Goal: Task Accomplishment & Management: Manage account settings

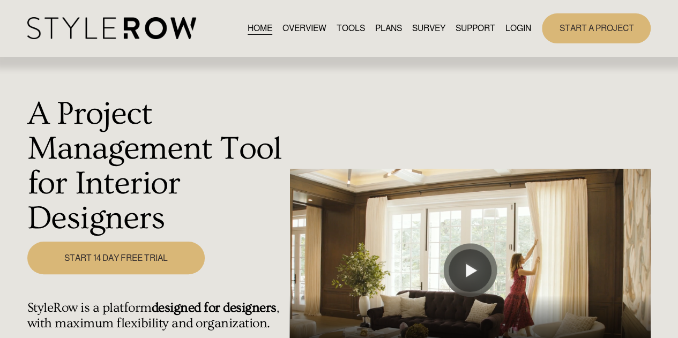
click at [517, 20] on div "HOME OVERVIEW TOOLS PLANS SURVEY SUPPORT QUESTIONS" at bounding box center [279, 28] width 504 height 22
click at [515, 24] on link "LOGIN" at bounding box center [519, 28] width 26 height 14
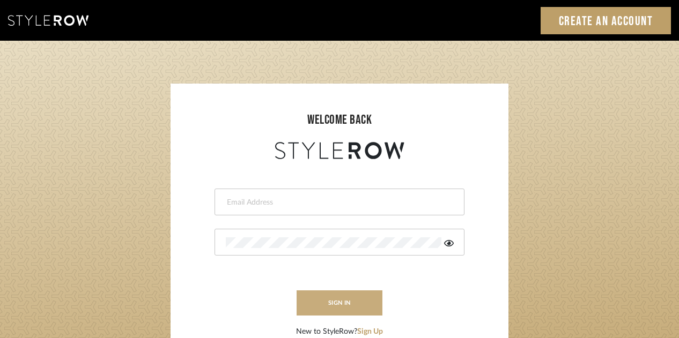
type input "jrdesign@tfoxinteriors.com"
click at [317, 308] on button "sign in" at bounding box center [339, 303] width 86 height 25
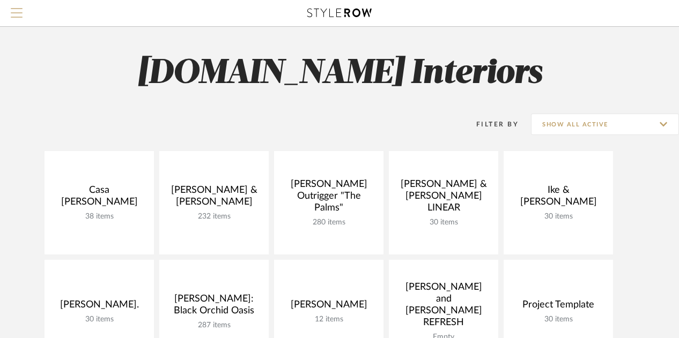
click at [23, 7] on button "Menu" at bounding box center [16, 13] width 33 height 26
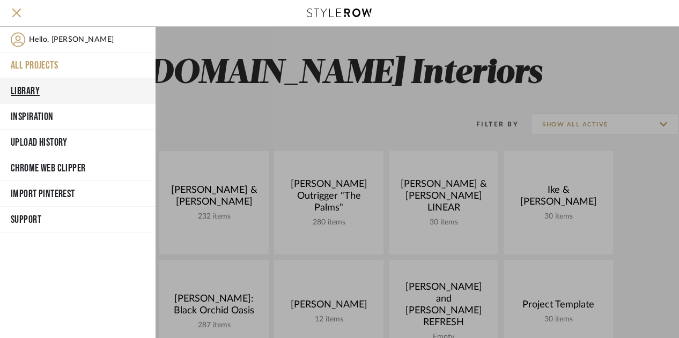
click at [37, 86] on button "Library" at bounding box center [77, 91] width 155 height 26
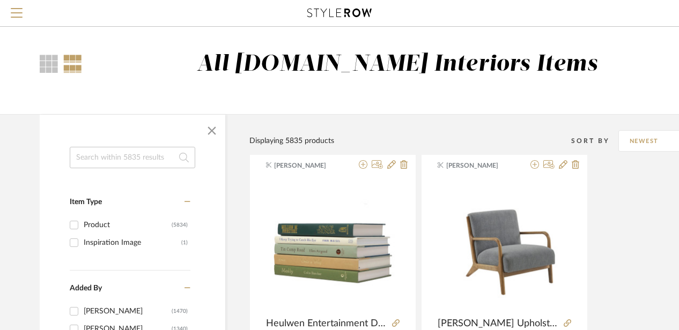
click at [118, 164] on input at bounding box center [132, 157] width 125 height 21
click at [129, 151] on input at bounding box center [132, 157] width 125 height 21
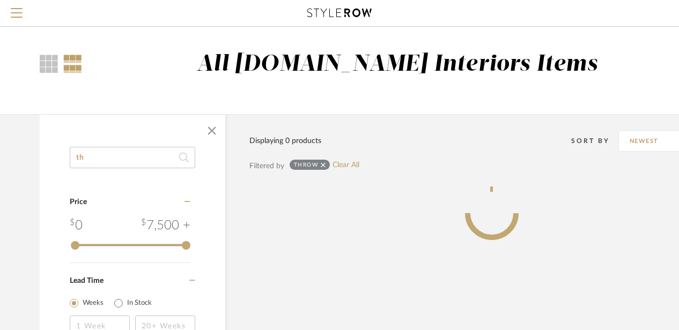
type input "t"
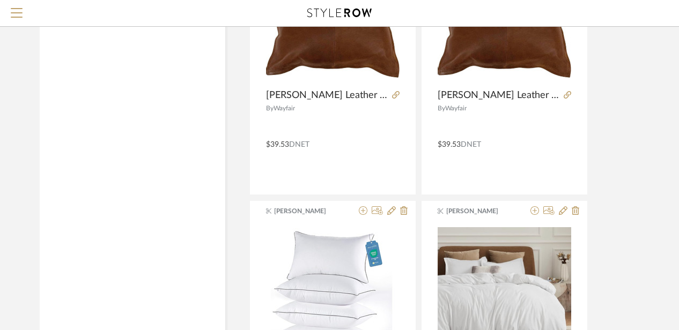
scroll to position [1974, 0]
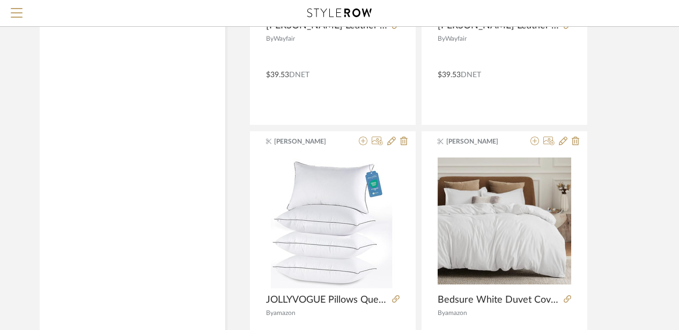
type input "pillow"
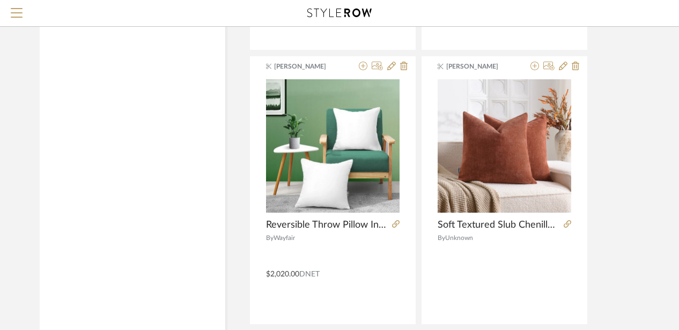
scroll to position [4894, 0]
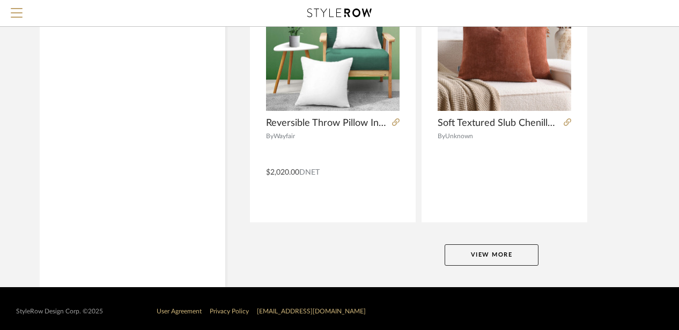
click at [484, 256] on button "View More" at bounding box center [491, 254] width 94 height 21
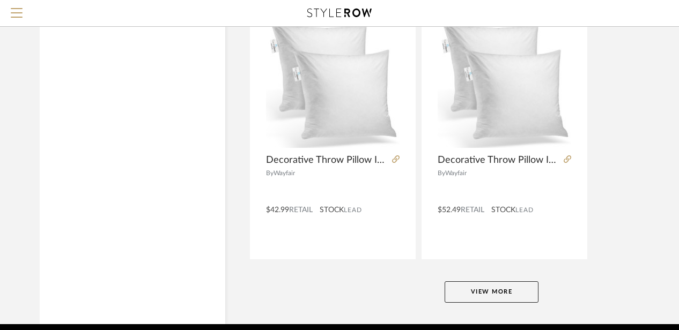
scroll to position [9823, 0]
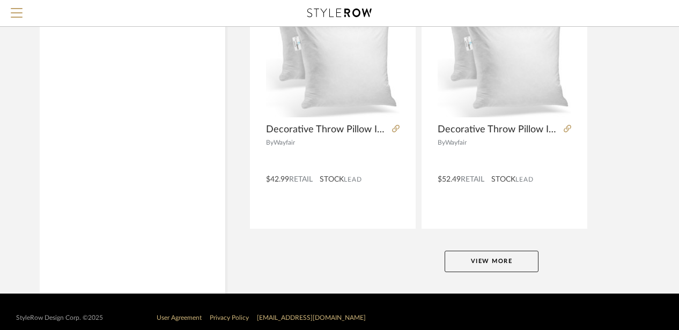
click at [479, 256] on button "View More" at bounding box center [491, 261] width 94 height 21
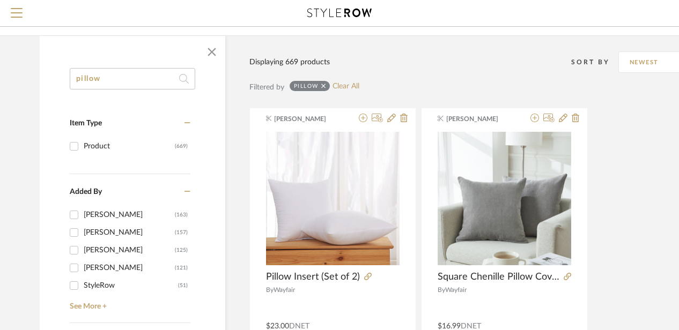
scroll to position [79, 0]
click at [75, 230] on input "Mikaela Sosniecki (157)" at bounding box center [73, 232] width 17 height 17
checkbox input "true"
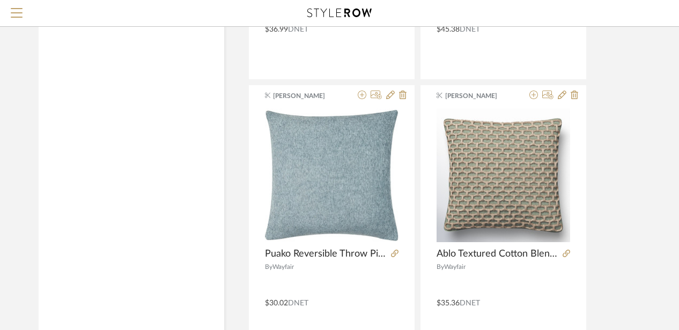
scroll to position [2876, 1]
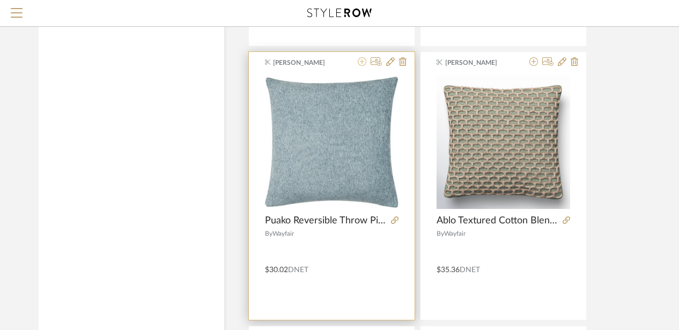
click at [363, 58] on icon at bounding box center [362, 61] width 9 height 9
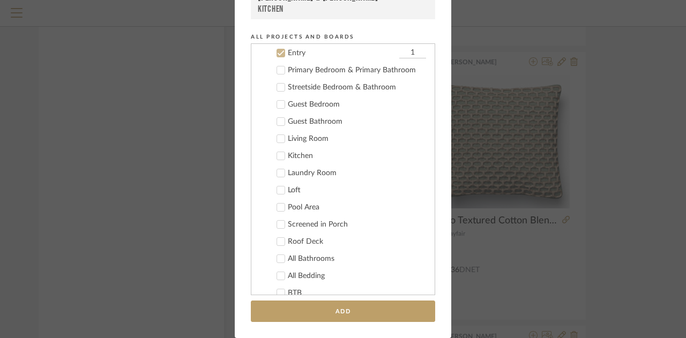
scroll to position [75, 0]
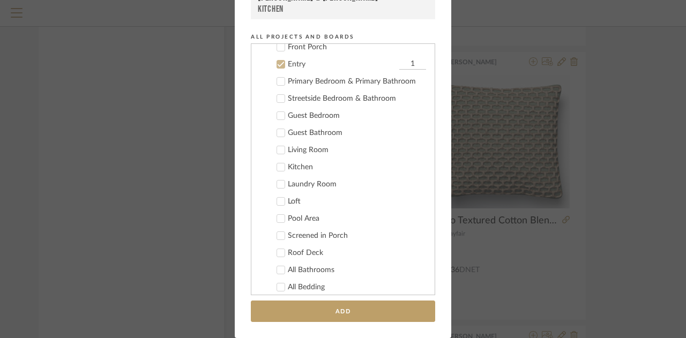
click at [280, 82] on icon at bounding box center [281, 82] width 8 height 8
click at [404, 81] on input "1" at bounding box center [412, 81] width 27 height 11
type input "2"
click at [405, 62] on input "1" at bounding box center [412, 64] width 27 height 11
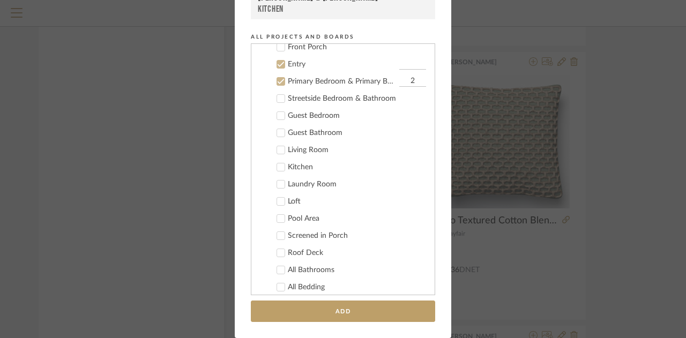
scroll to position [0, 0]
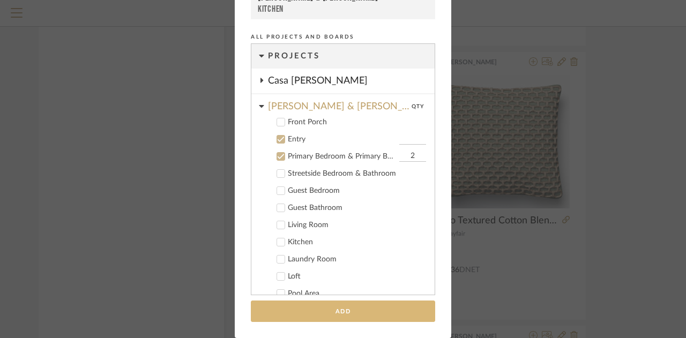
click at [313, 305] on button "Add" at bounding box center [343, 312] width 184 height 22
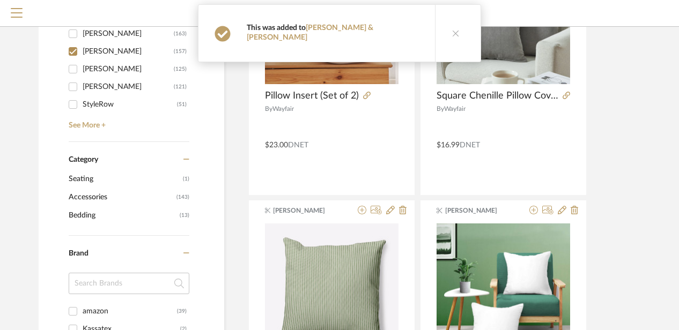
scroll to position [0, 1]
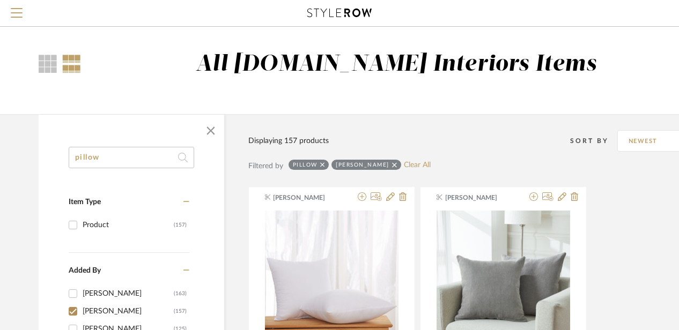
drag, startPoint x: 120, startPoint y: 157, endPoint x: 34, endPoint y: 150, distance: 86.6
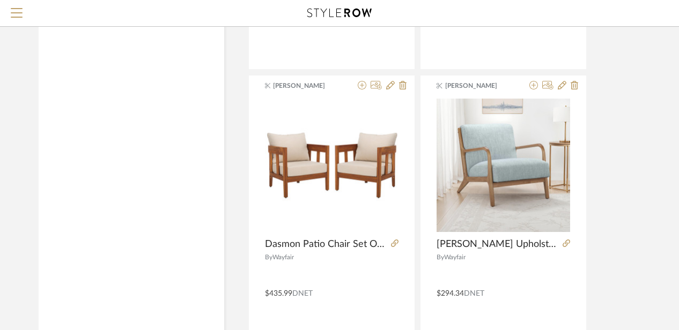
scroll to position [934, 1]
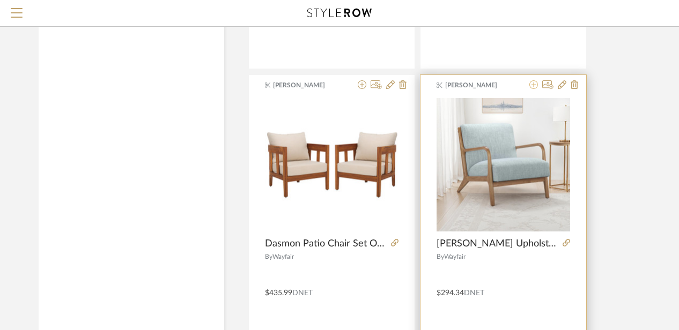
click at [534, 80] on icon at bounding box center [533, 84] width 9 height 9
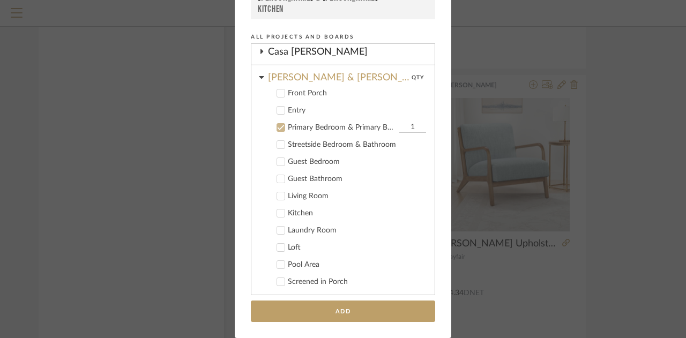
scroll to position [11, 0]
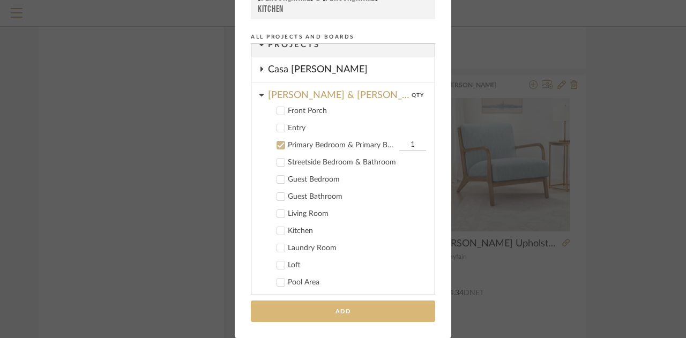
click at [316, 308] on button "Add" at bounding box center [343, 312] width 184 height 22
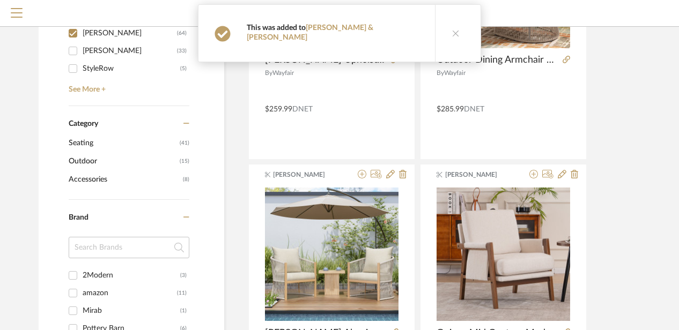
scroll to position [0, 1]
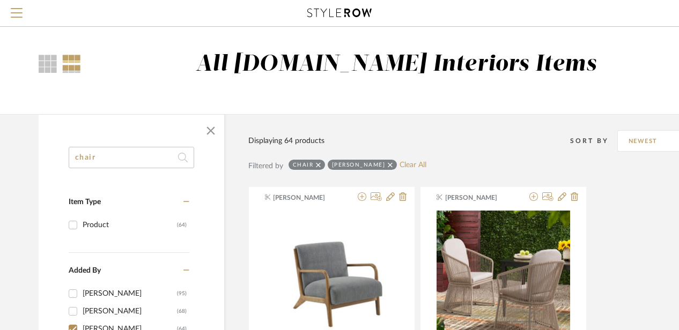
drag, startPoint x: 155, startPoint y: 160, endPoint x: 84, endPoint y: 155, distance: 72.0
click at [84, 155] on input "chair" at bounding box center [131, 157] width 125 height 21
type input "c"
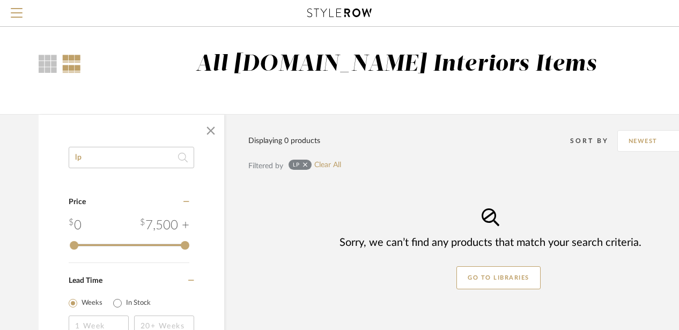
type input "l"
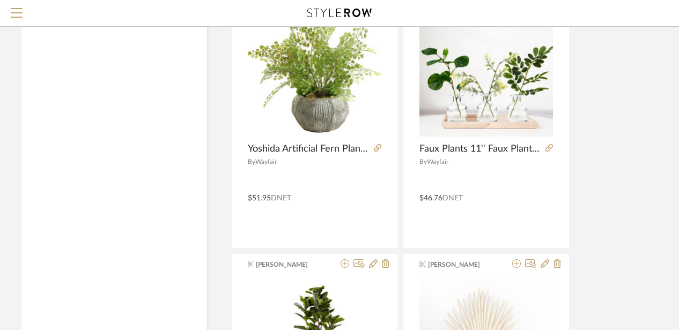
scroll to position [2123, 18]
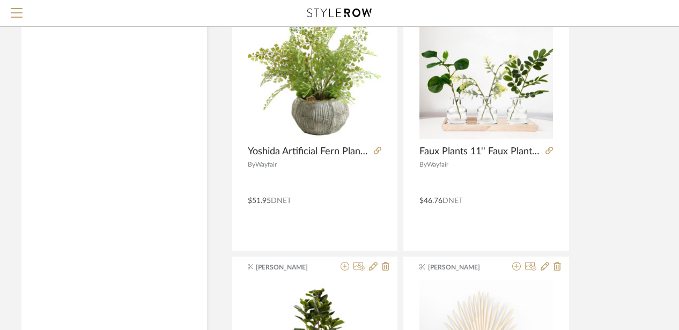
type input "plants"
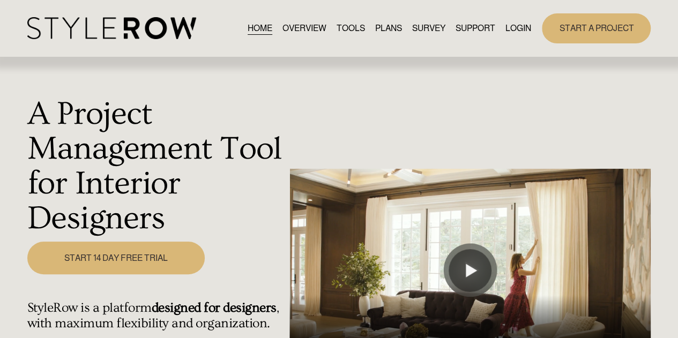
click at [516, 26] on link "LOGIN" at bounding box center [519, 28] width 26 height 14
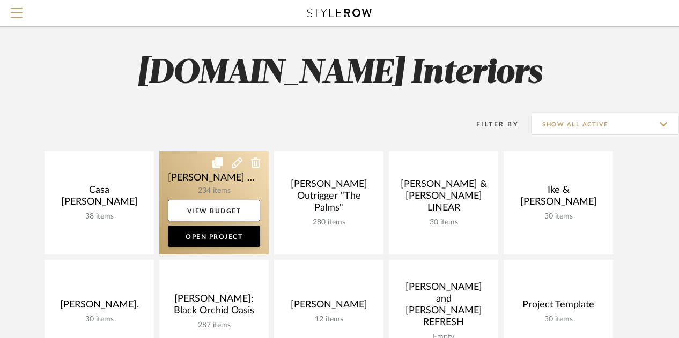
click at [226, 191] on link at bounding box center [213, 202] width 109 height 103
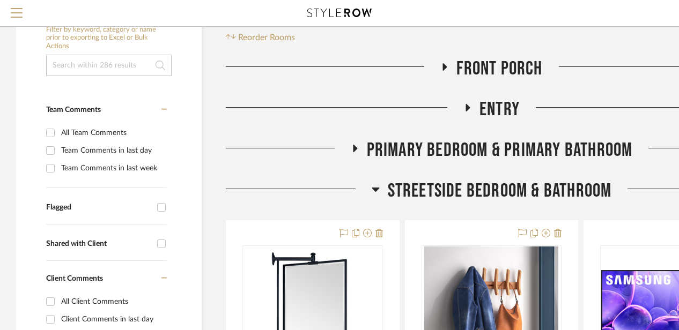
scroll to position [191, 0]
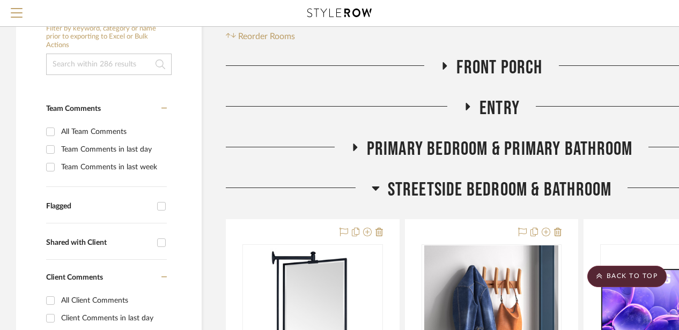
click at [374, 184] on icon at bounding box center [376, 188] width 8 height 13
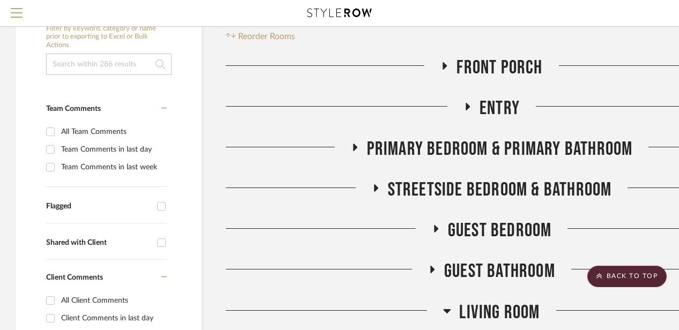
click at [353, 155] on fa-icon at bounding box center [355, 151] width 8 height 16
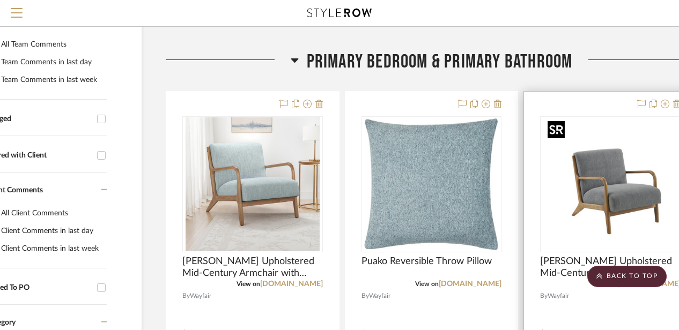
scroll to position [276, 93]
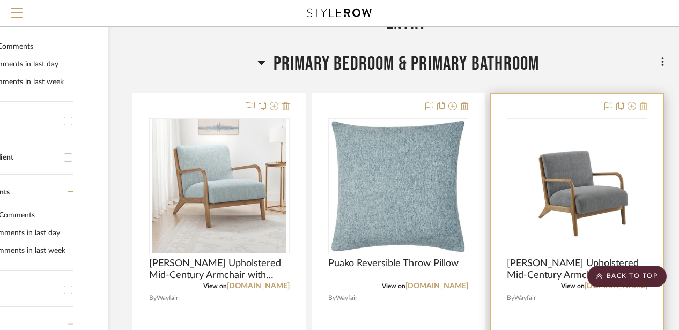
click at [644, 106] on icon at bounding box center [644, 106] width 8 height 9
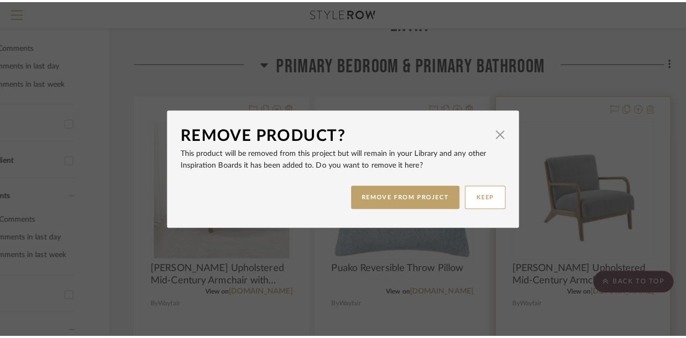
scroll to position [0, 0]
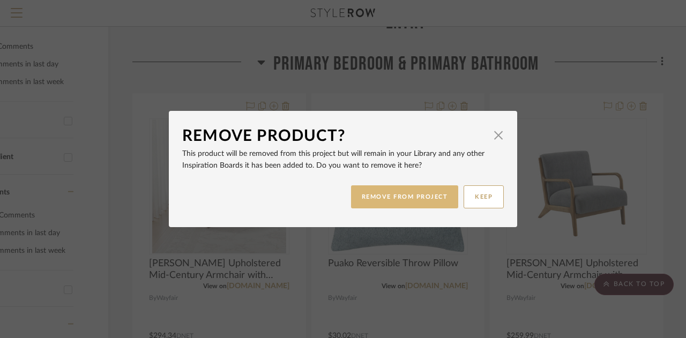
click at [440, 197] on button "REMOVE FROM PROJECT" at bounding box center [405, 196] width 108 height 23
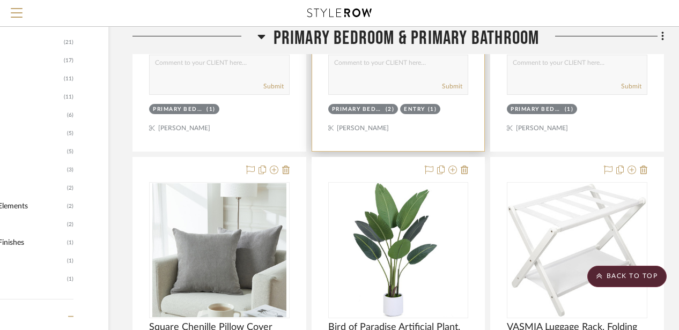
scroll to position [691, 93]
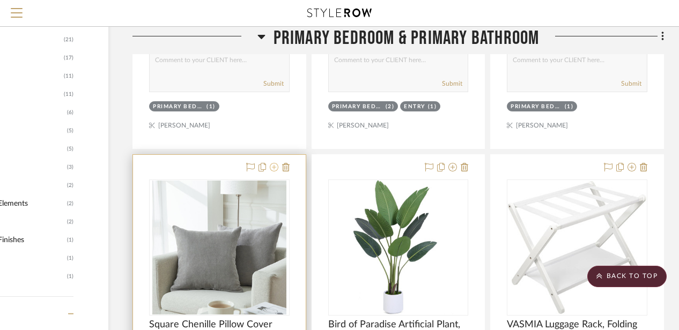
click at [277, 165] on icon at bounding box center [274, 167] width 9 height 9
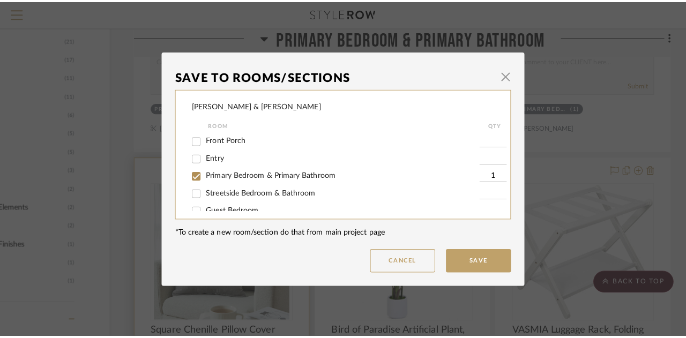
scroll to position [0, 0]
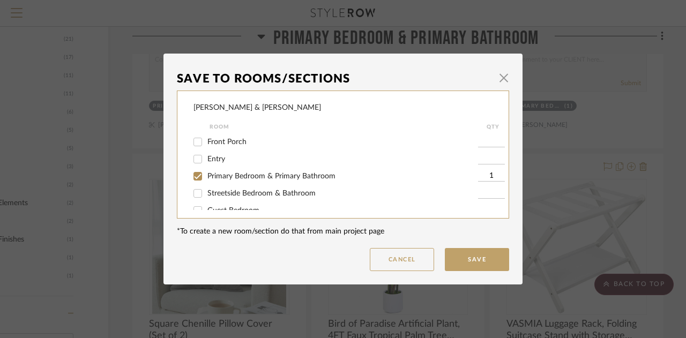
click at [506, 80] on dialog-content "Save To Rooms/Sections × [PERSON_NAME] & [PERSON_NAME] Room QTY Front Porch Ent…" at bounding box center [343, 169] width 359 height 231
click at [503, 77] on span "button" at bounding box center [503, 77] width 21 height 21
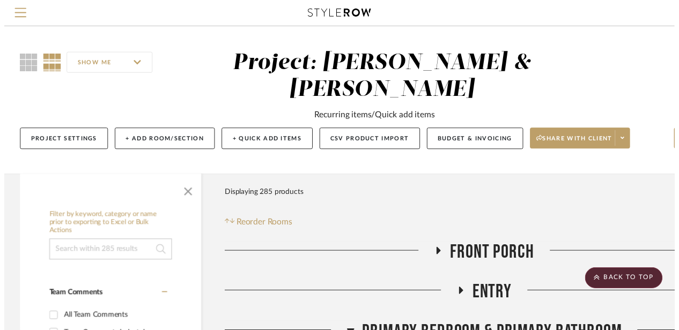
scroll to position [691, 93]
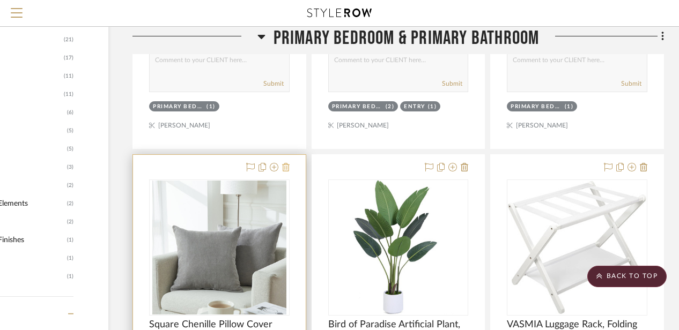
click at [284, 169] on icon at bounding box center [286, 167] width 8 height 9
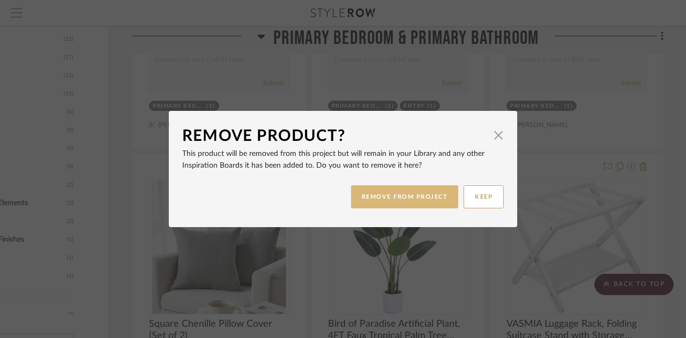
click at [401, 200] on button "REMOVE FROM PROJECT" at bounding box center [405, 196] width 108 height 23
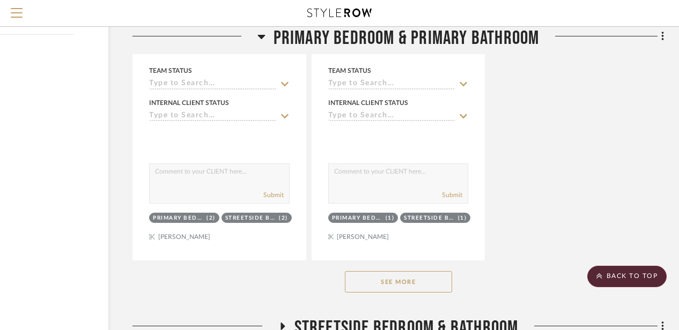
scroll to position [1554, 93]
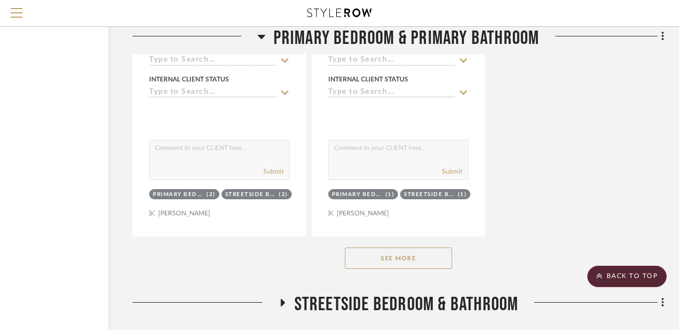
click at [393, 256] on button "See More" at bounding box center [398, 258] width 107 height 21
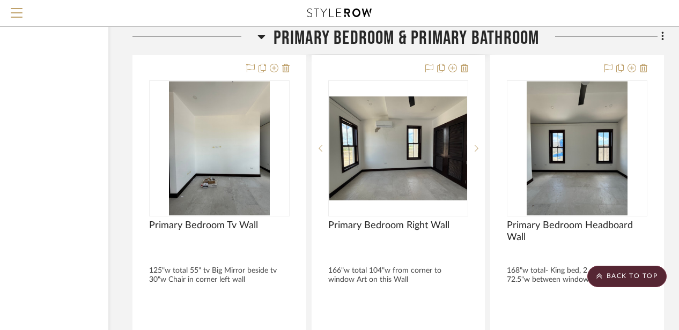
scroll to position [6049, 93]
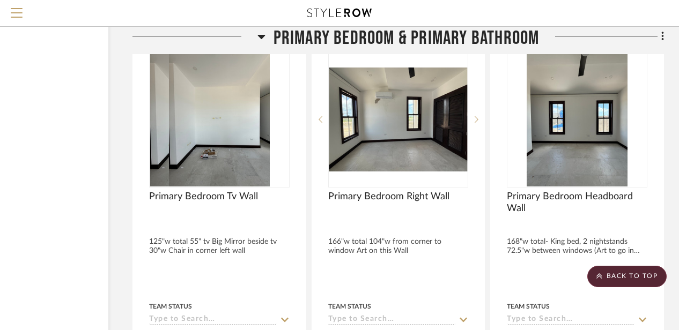
click at [261, 36] on icon at bounding box center [261, 37] width 8 height 4
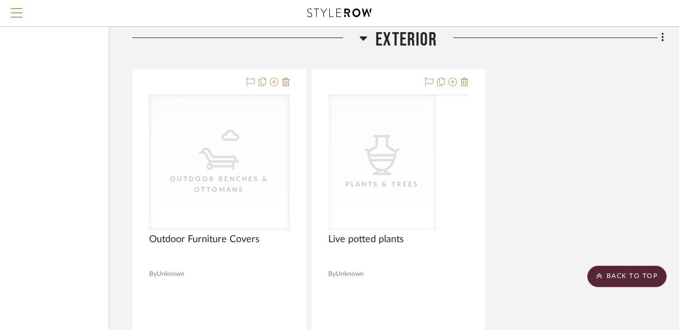
scroll to position [3821, 93]
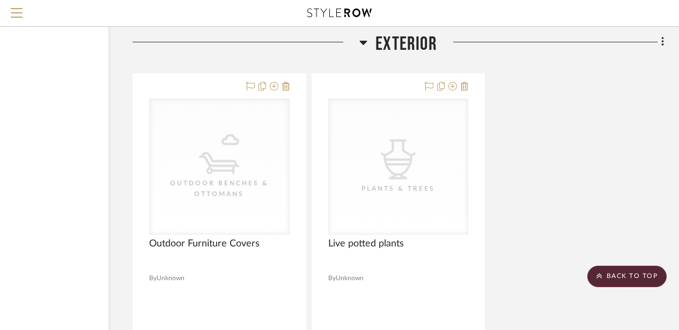
click at [366, 44] on icon at bounding box center [363, 42] width 8 height 13
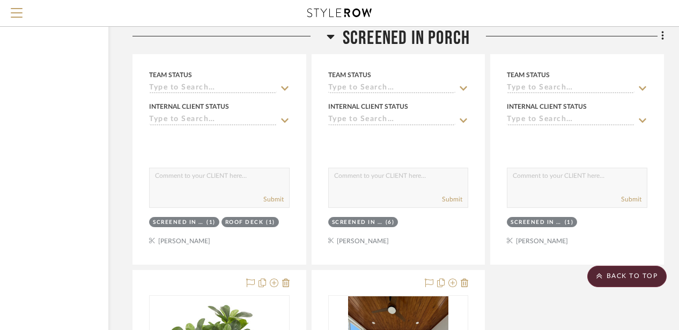
click at [332, 31] on icon at bounding box center [330, 36] width 8 height 13
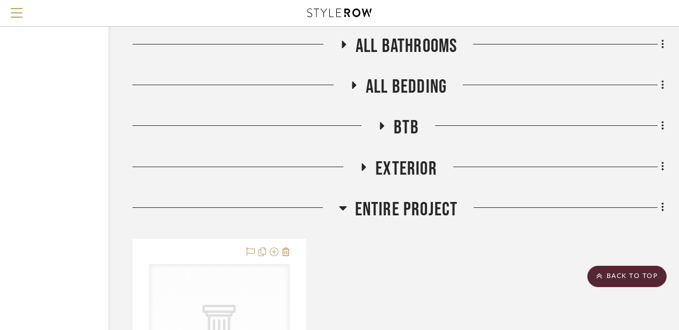
scroll to position [2223, 93]
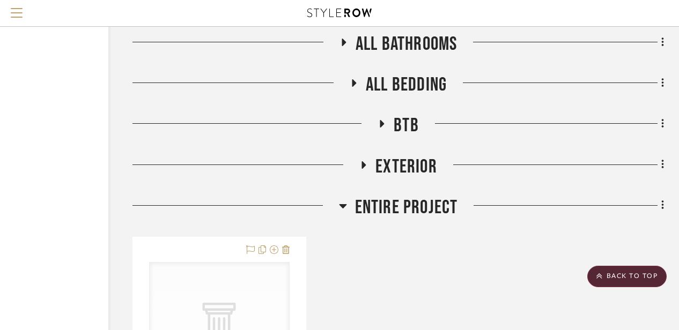
drag, startPoint x: 397, startPoint y: 184, endPoint x: 346, endPoint y: 204, distance: 54.7
click at [341, 202] on icon at bounding box center [343, 205] width 8 height 13
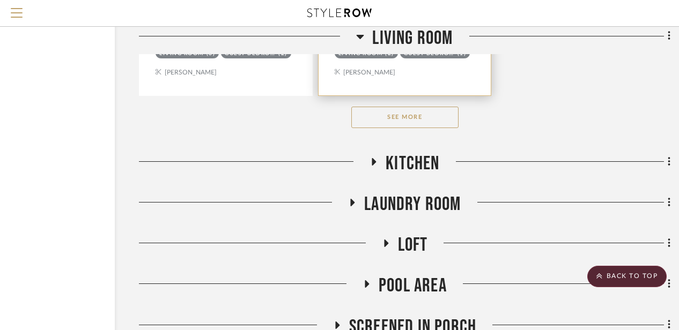
scroll to position [1866, 87]
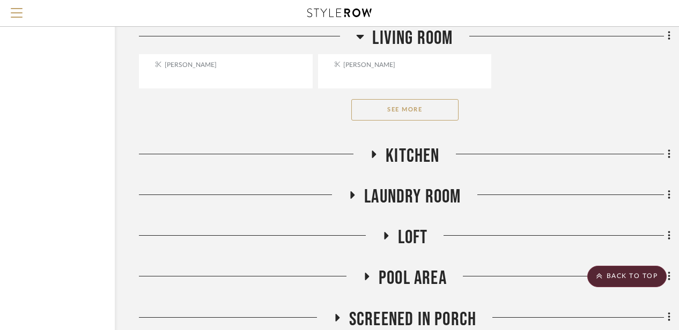
click at [427, 109] on button "See More" at bounding box center [404, 109] width 107 height 21
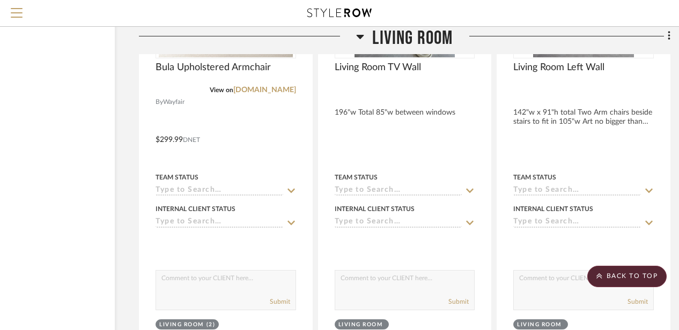
scroll to position [2536, 87]
